Goal: Task Accomplishment & Management: Use online tool/utility

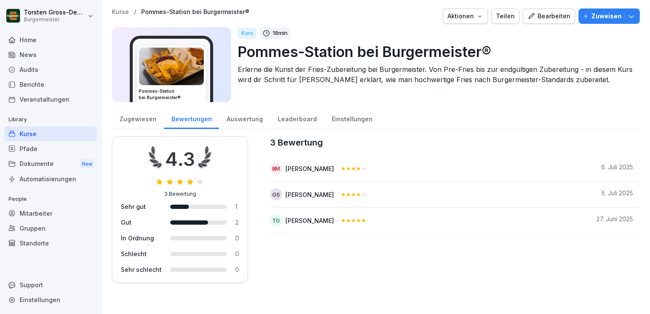
click at [24, 69] on div "Audits" at bounding box center [50, 69] width 93 height 15
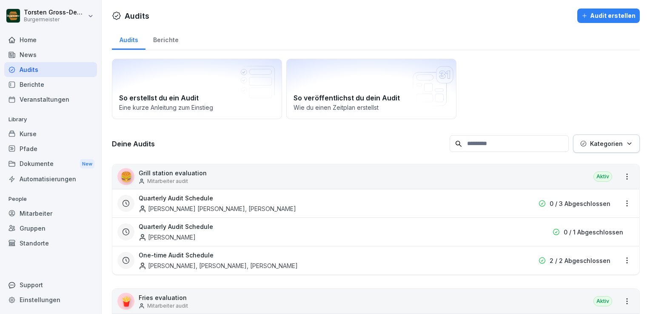
click at [160, 41] on div "Berichte" at bounding box center [166, 39] width 40 height 22
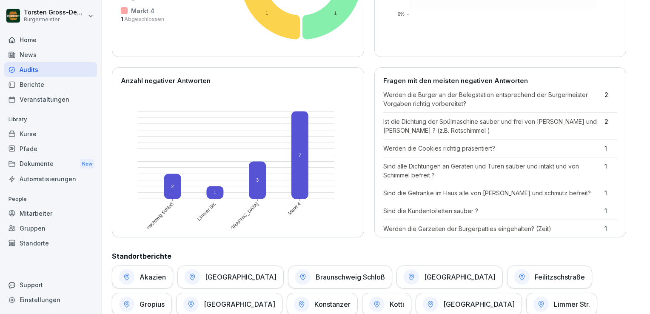
scroll to position [379, 0]
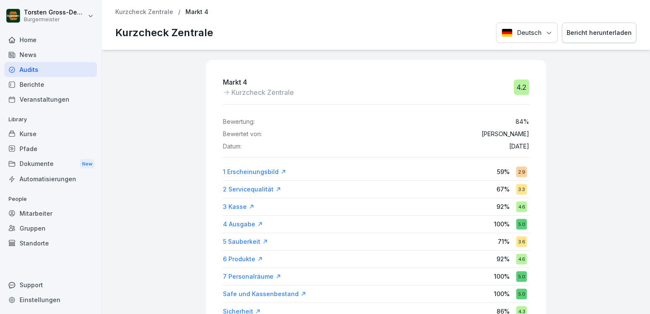
click at [594, 36] on div "Bericht herunterladen" at bounding box center [599, 32] width 65 height 9
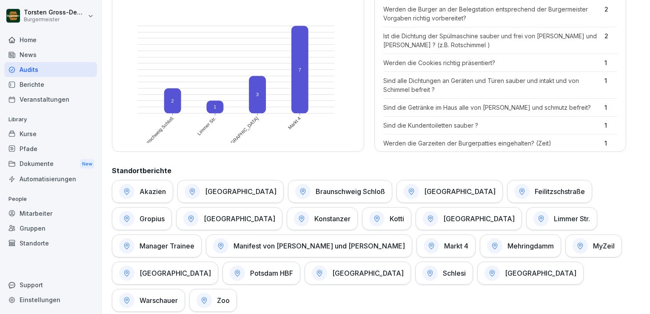
scroll to position [379, 0]
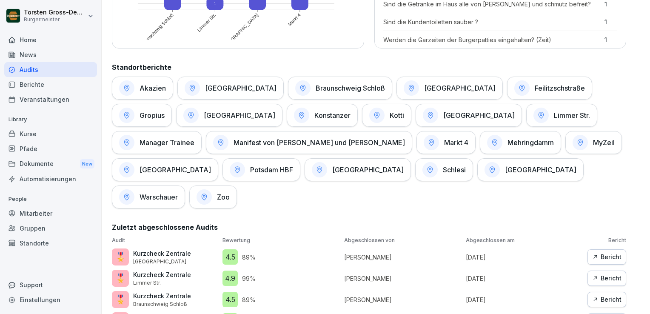
click at [601, 295] on div "Bericht" at bounding box center [607, 299] width 29 height 9
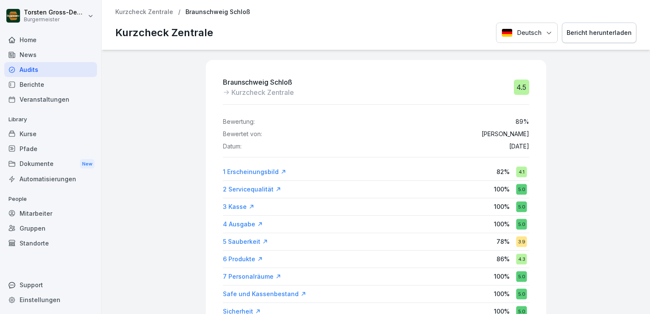
click at [589, 30] on div "Bericht herunterladen" at bounding box center [599, 32] width 65 height 9
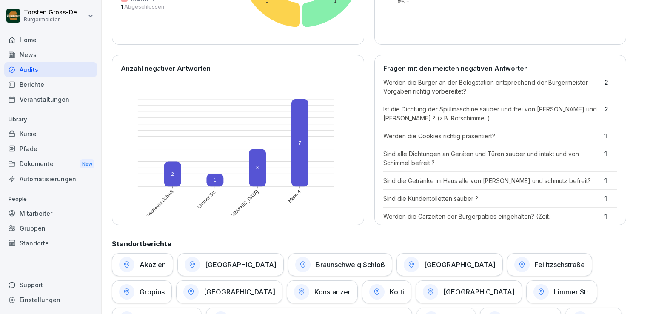
scroll to position [379, 0]
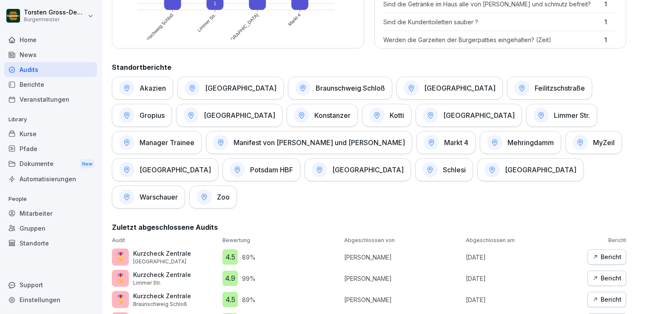
click at [606, 274] on div "Bericht" at bounding box center [607, 278] width 29 height 9
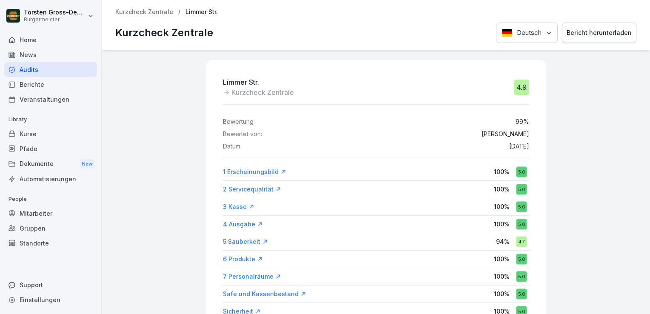
click at [594, 30] on div "Bericht herunterladen" at bounding box center [599, 32] width 65 height 9
